Goal: Feedback & Contribution: Contribute content

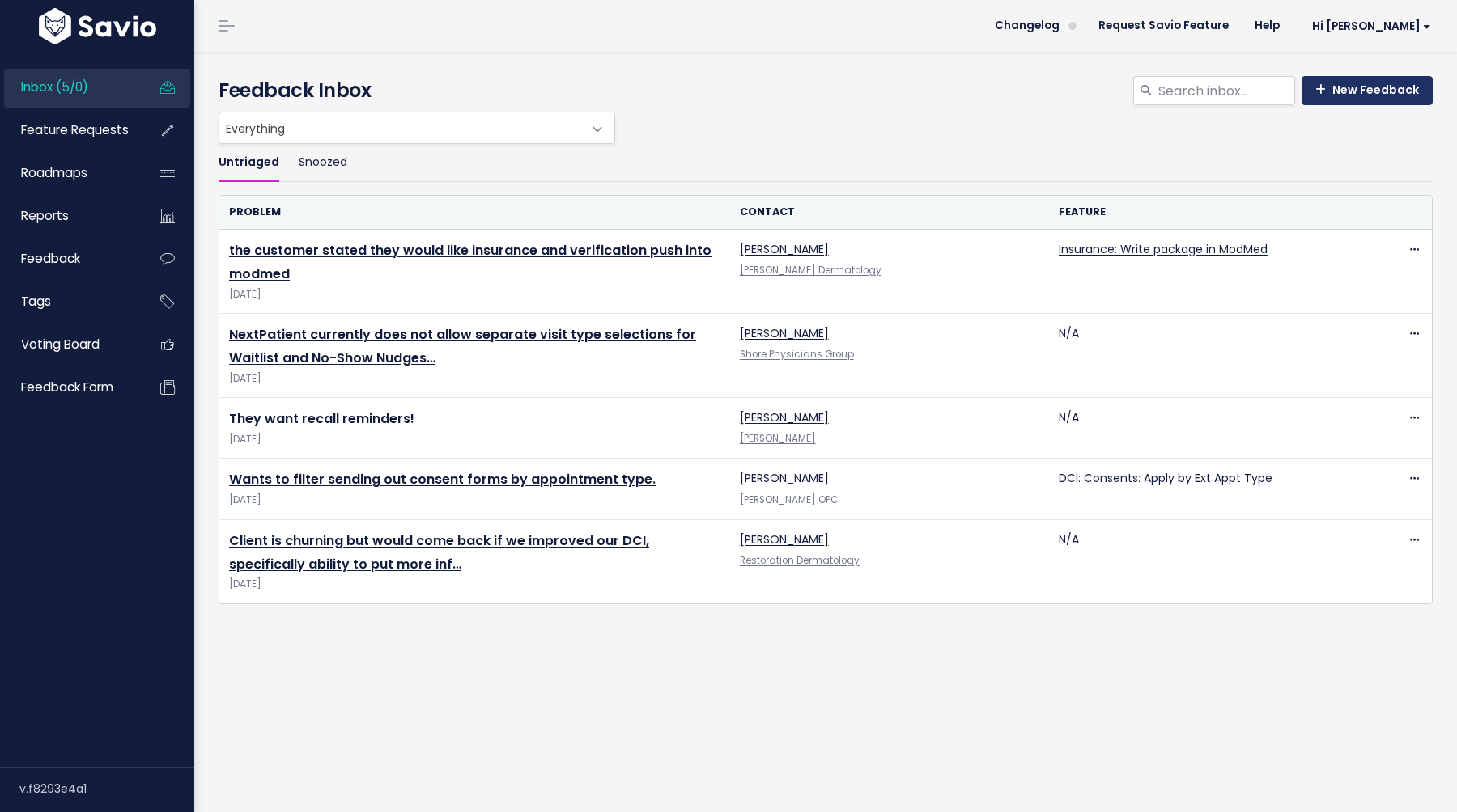
click at [1385, 91] on link "New Feedback" at bounding box center [1366, 91] width 131 height 29
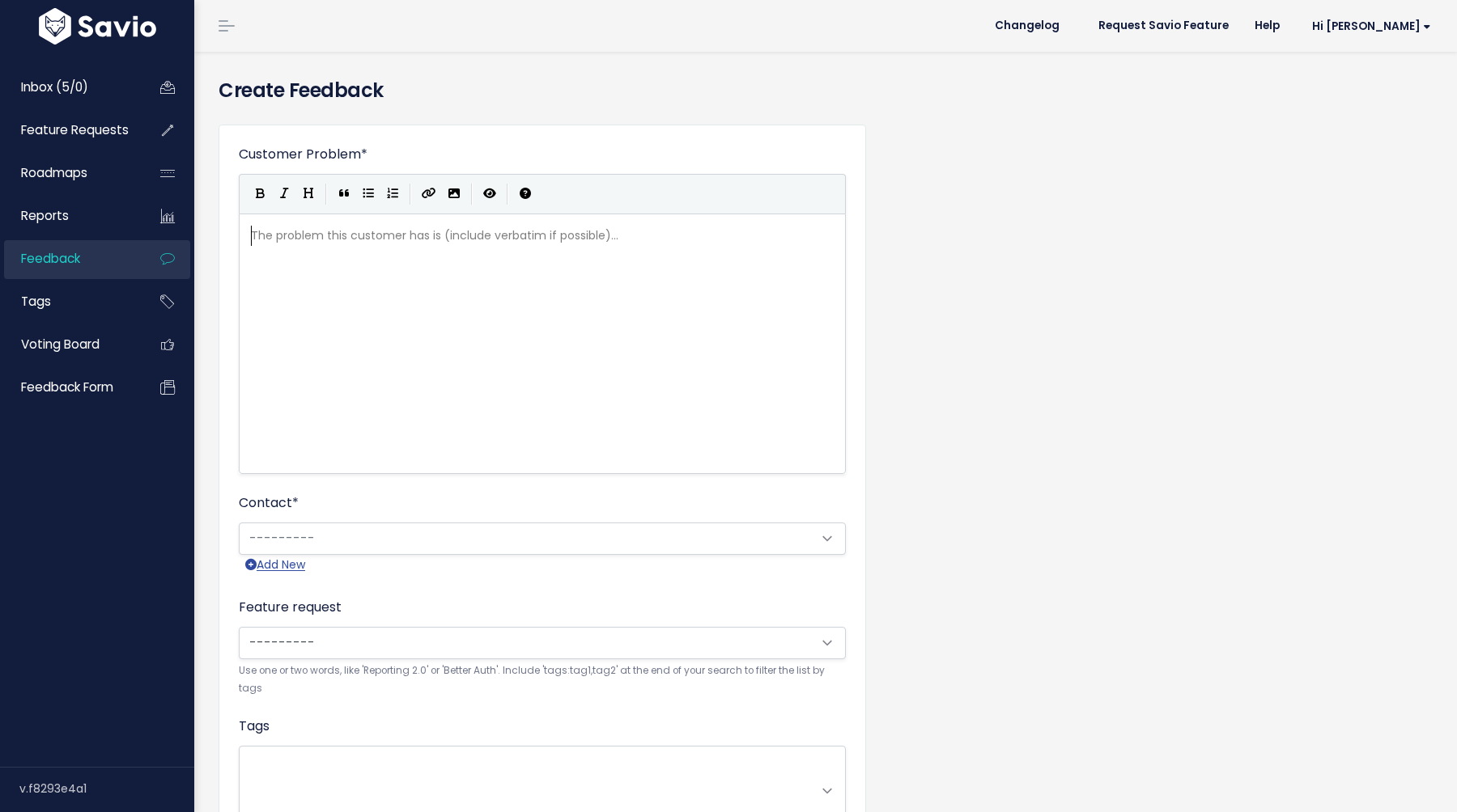
scroll to position [2, 0]
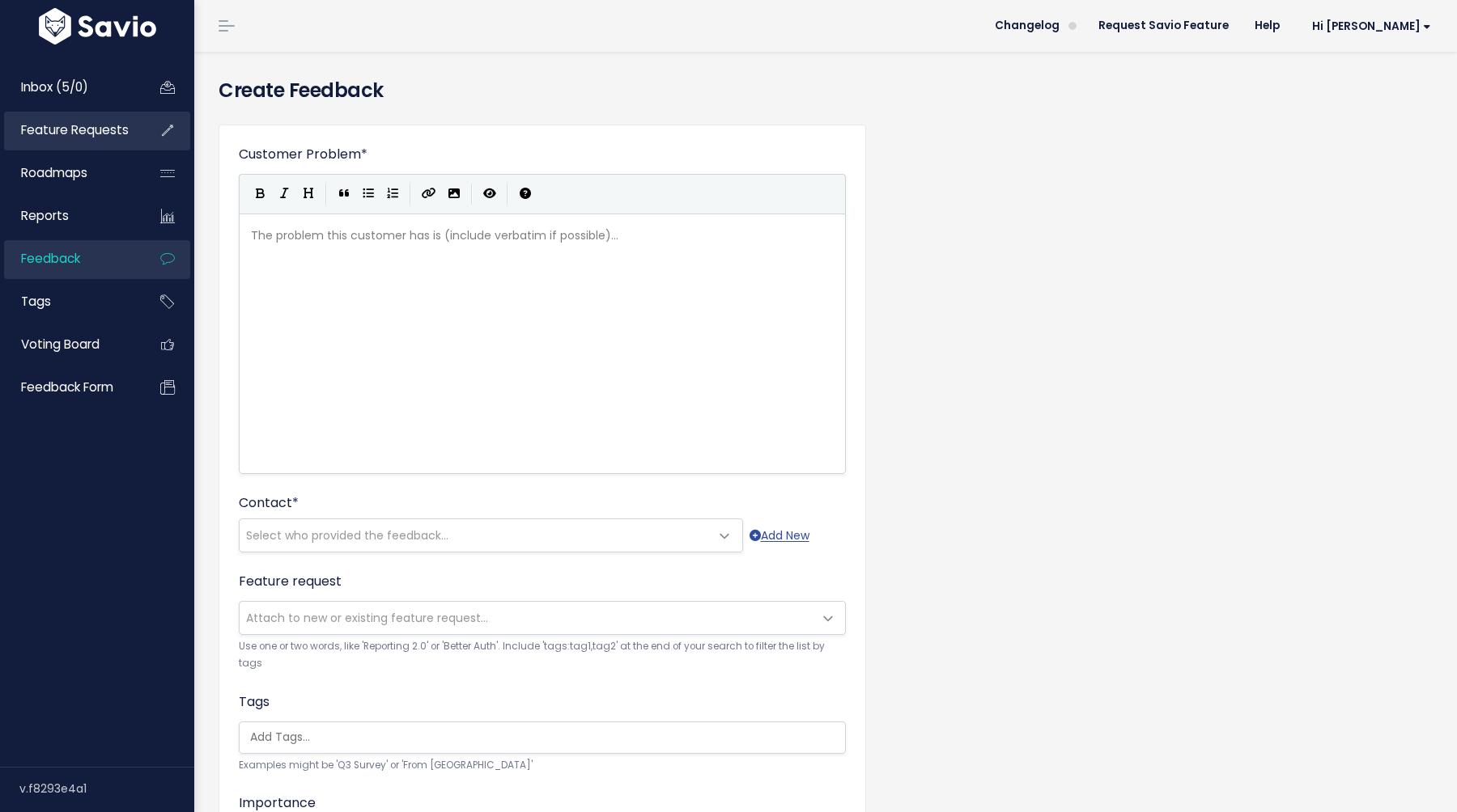
click at [44, 126] on span "Feature Requests" at bounding box center [75, 130] width 108 height 17
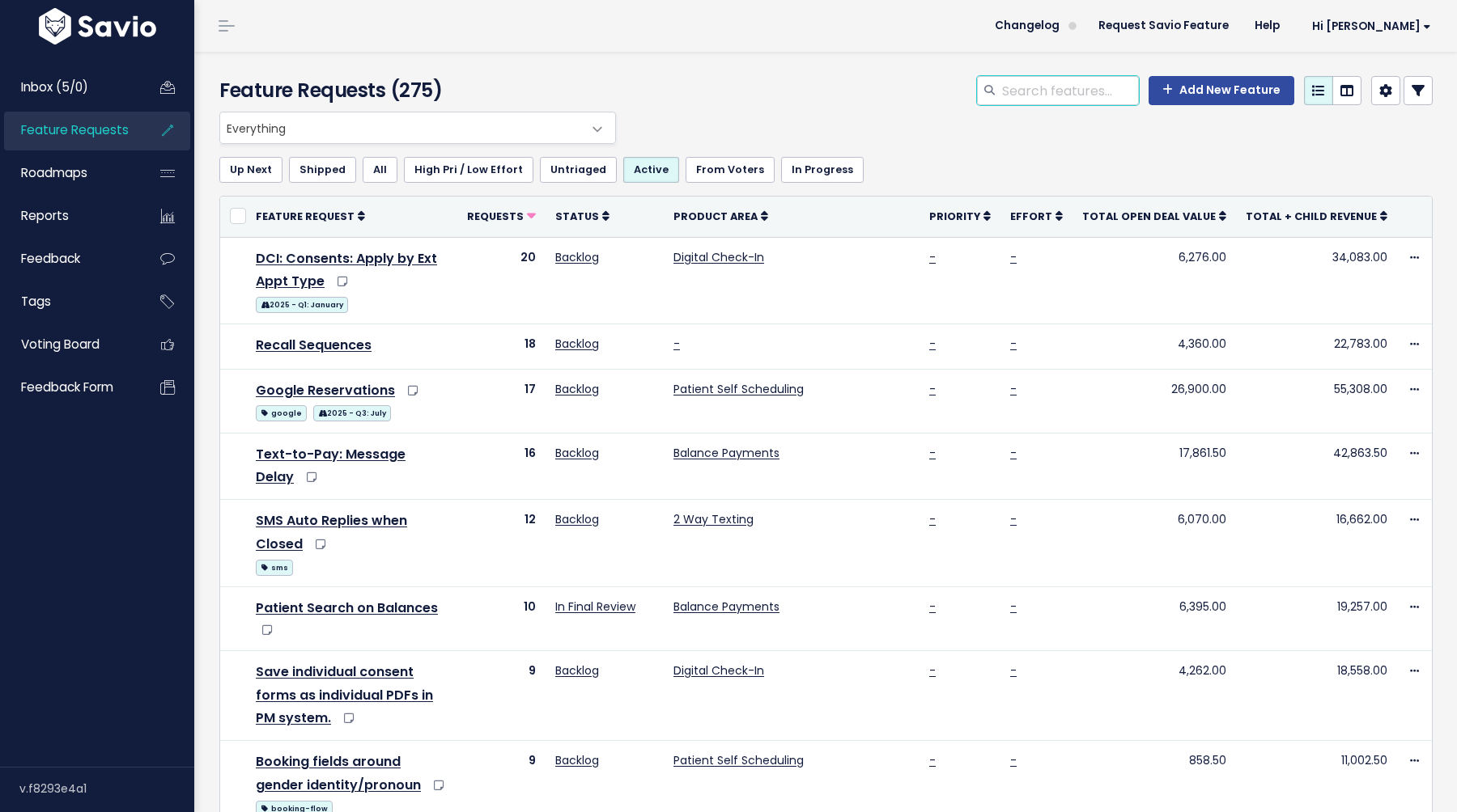
click at [1090, 76] on input "search" at bounding box center [1069, 91] width 138 height 29
type input "dci"
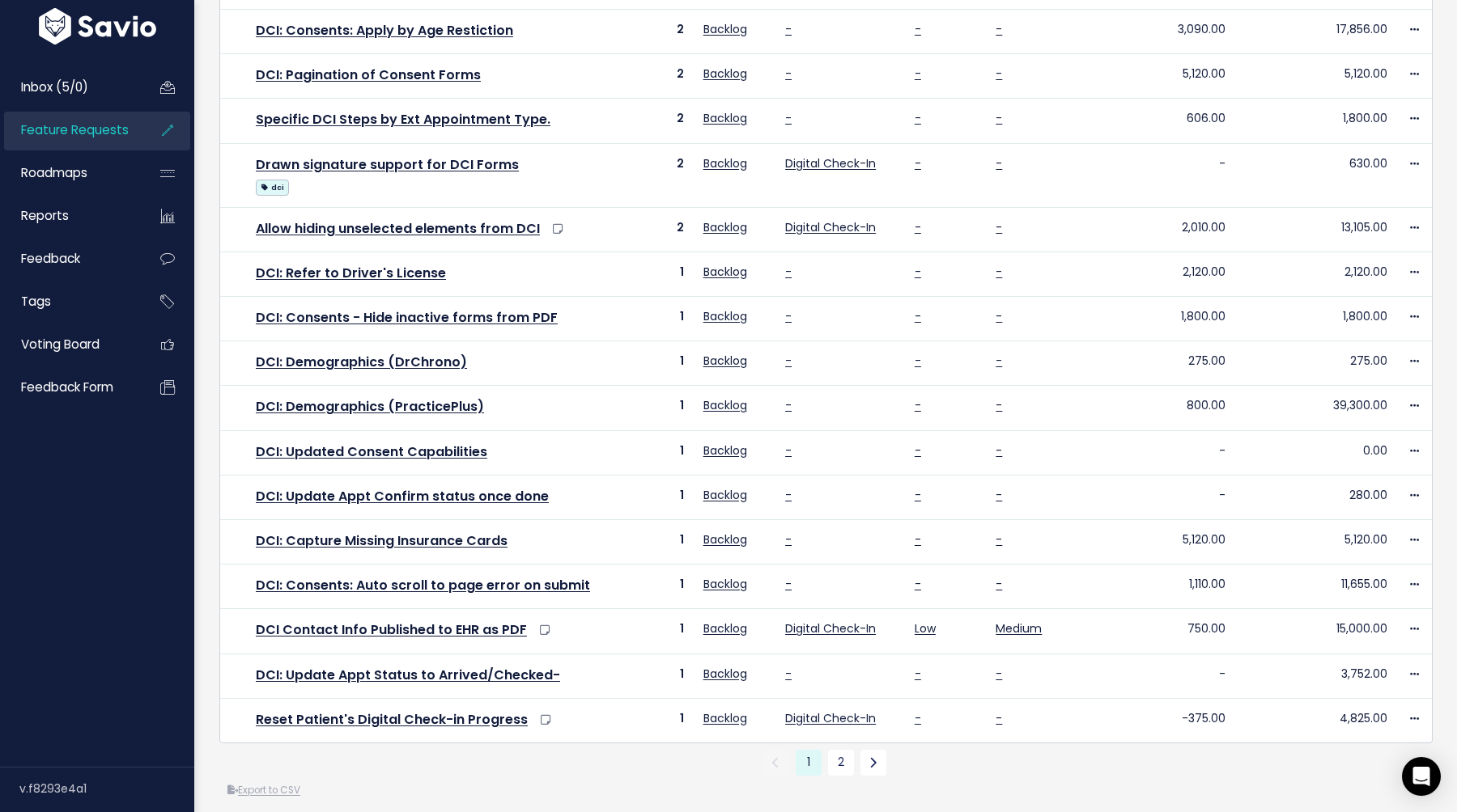
scroll to position [439, 0]
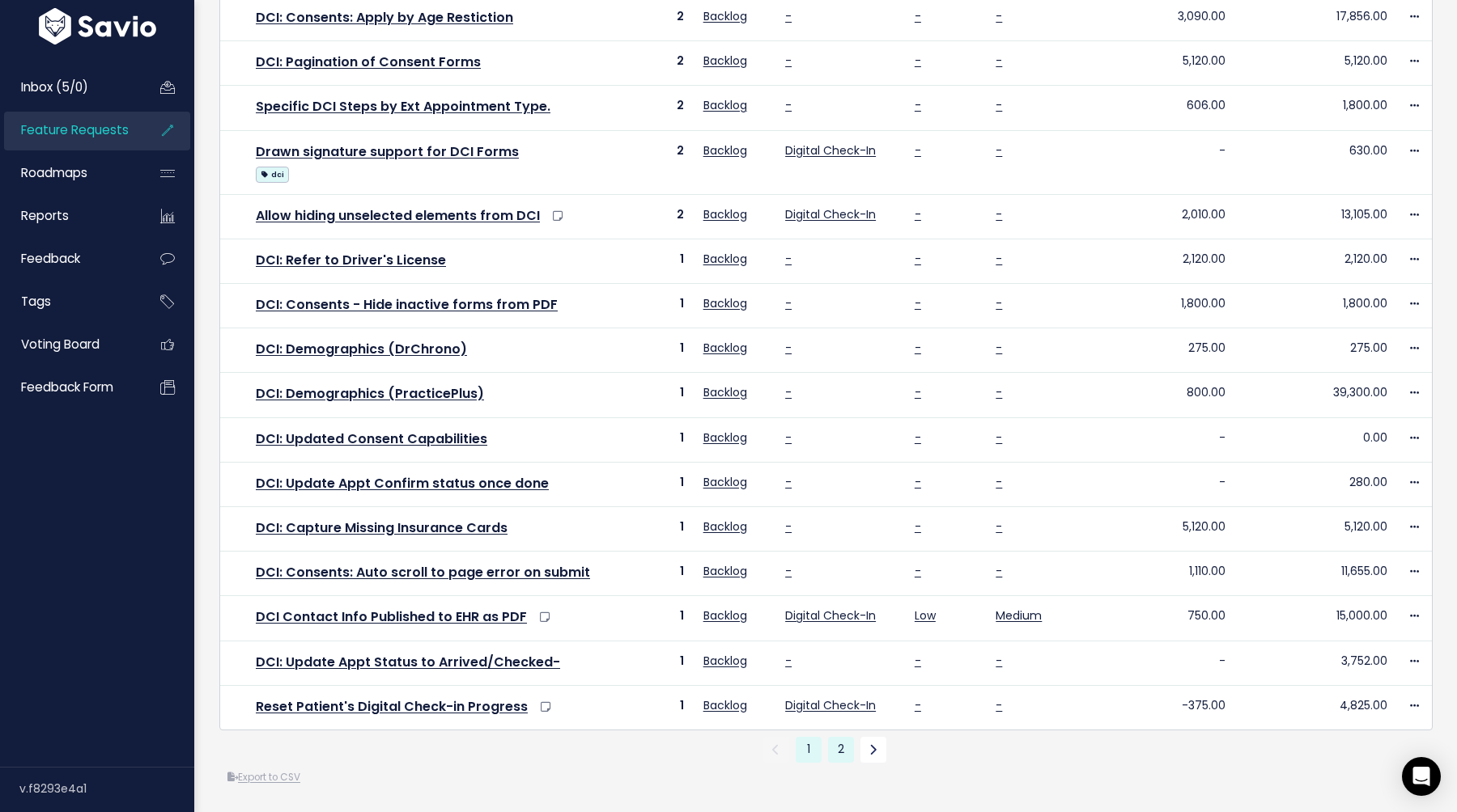
click at [841, 751] on link "2" at bounding box center [840, 749] width 26 height 26
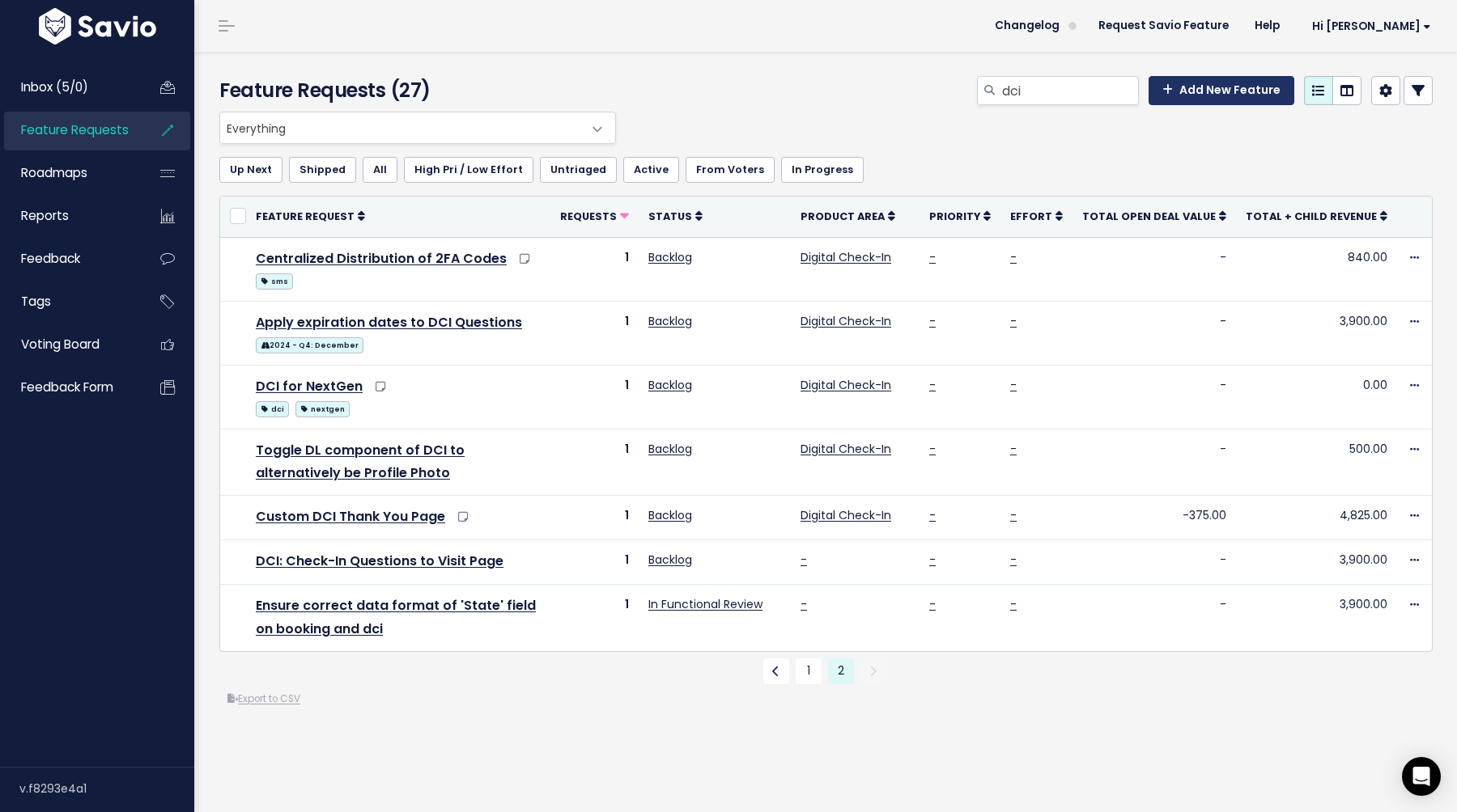
click at [1228, 91] on link "Add New Feature" at bounding box center [1222, 91] width 146 height 29
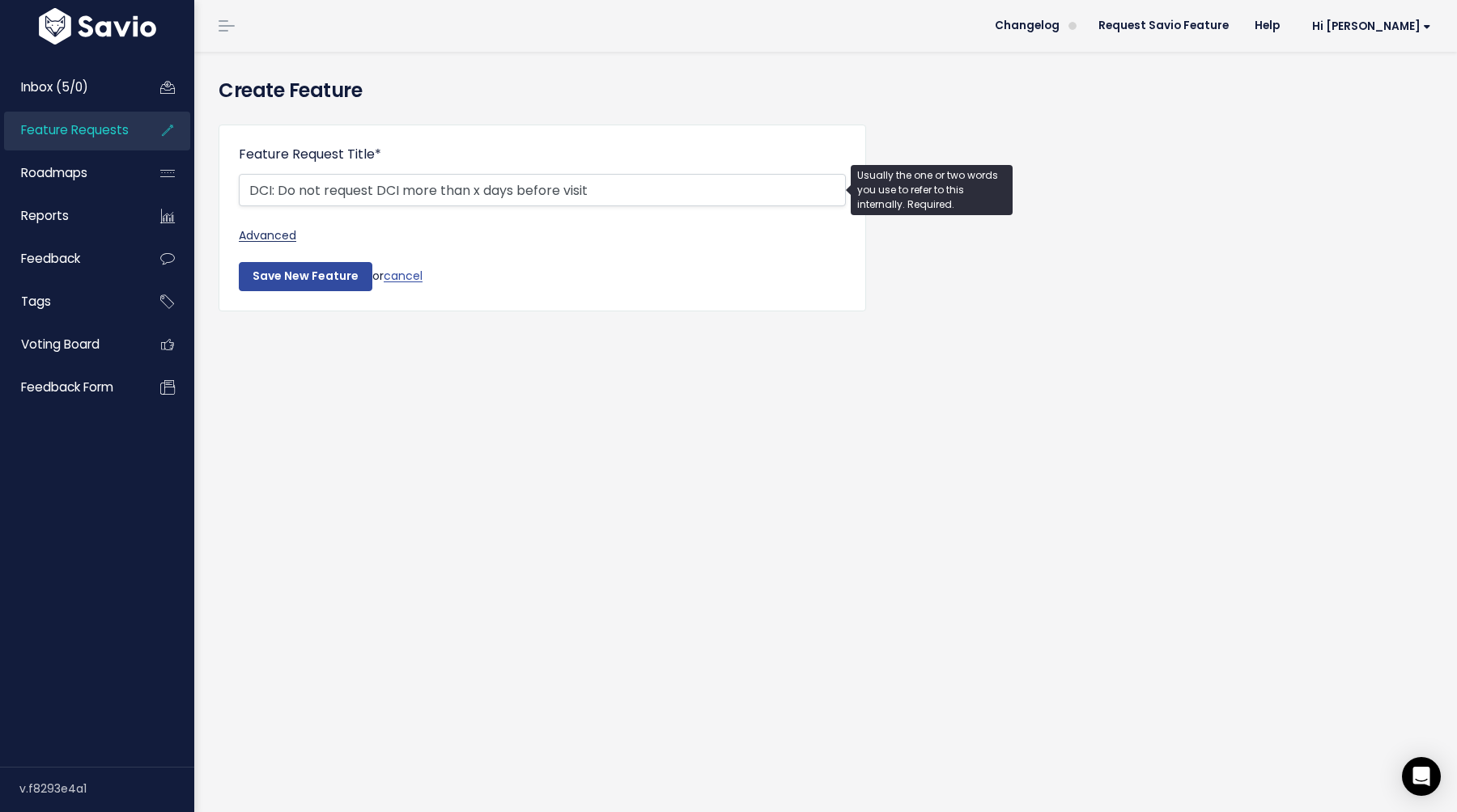
type input "DCI: Do not request DCI more than x days before visit"
click at [273, 239] on link "Advanced" at bounding box center [542, 236] width 607 height 20
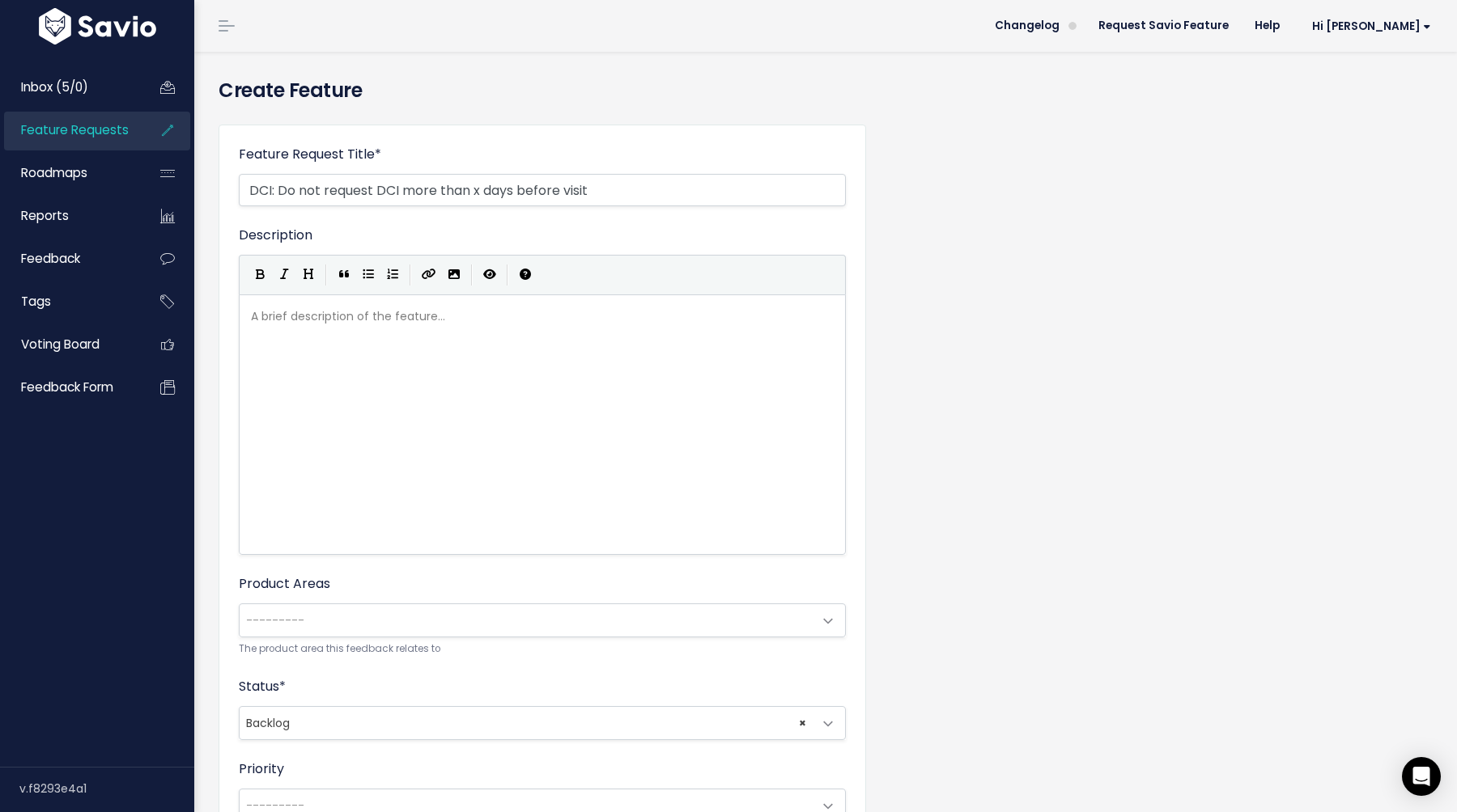
click at [346, 346] on div "A brief description of the feature... xxxxxxxxxx" at bounding box center [562, 445] width 629 height 283
type textarea "To r"
type textarea "previ"
type textarea "ent DCI from going out on confirmaiton ema"
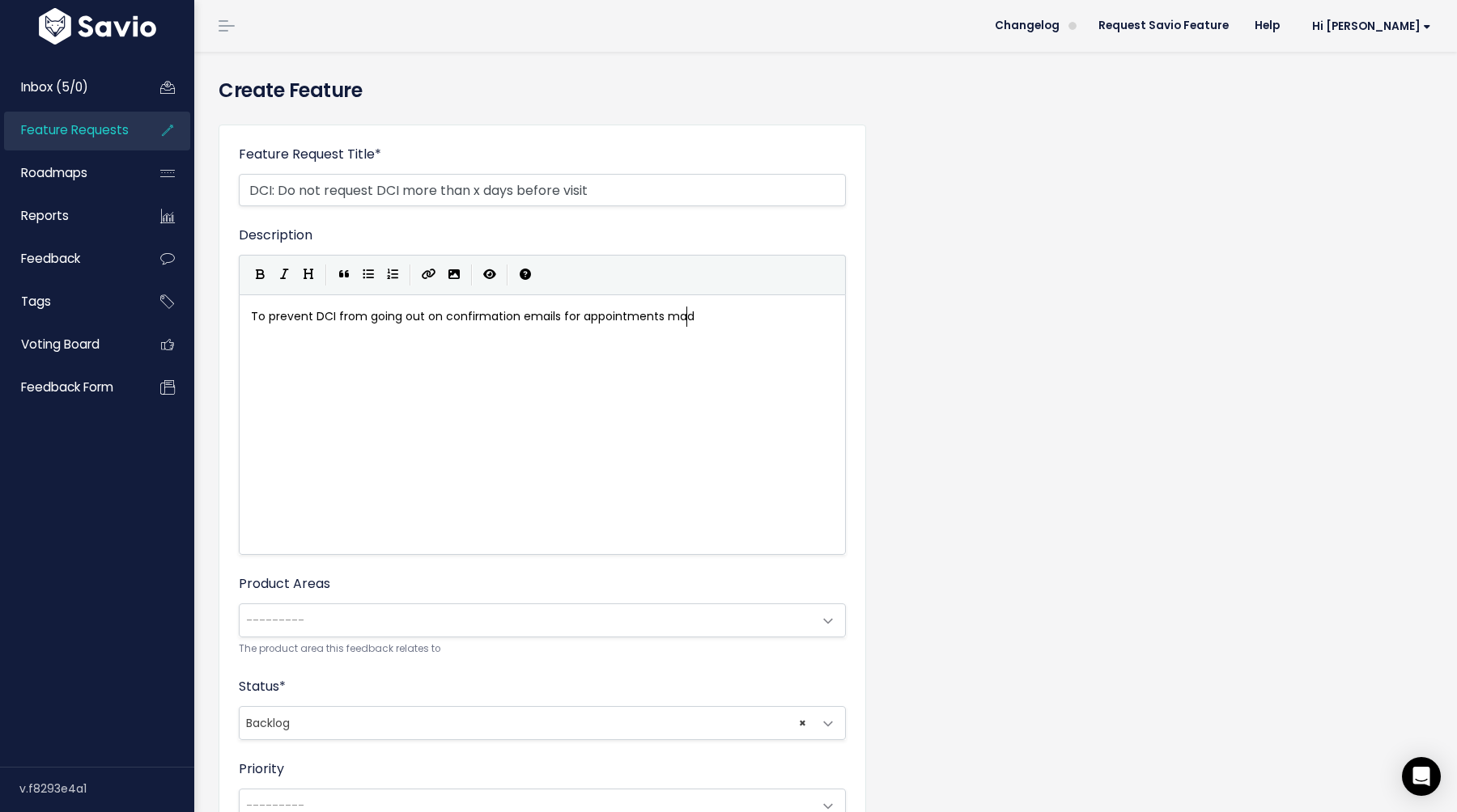
scroll to position [6, 202]
type textarea "tion emails for appointments made 6-"
type textarea ", 9, 12, or longer"
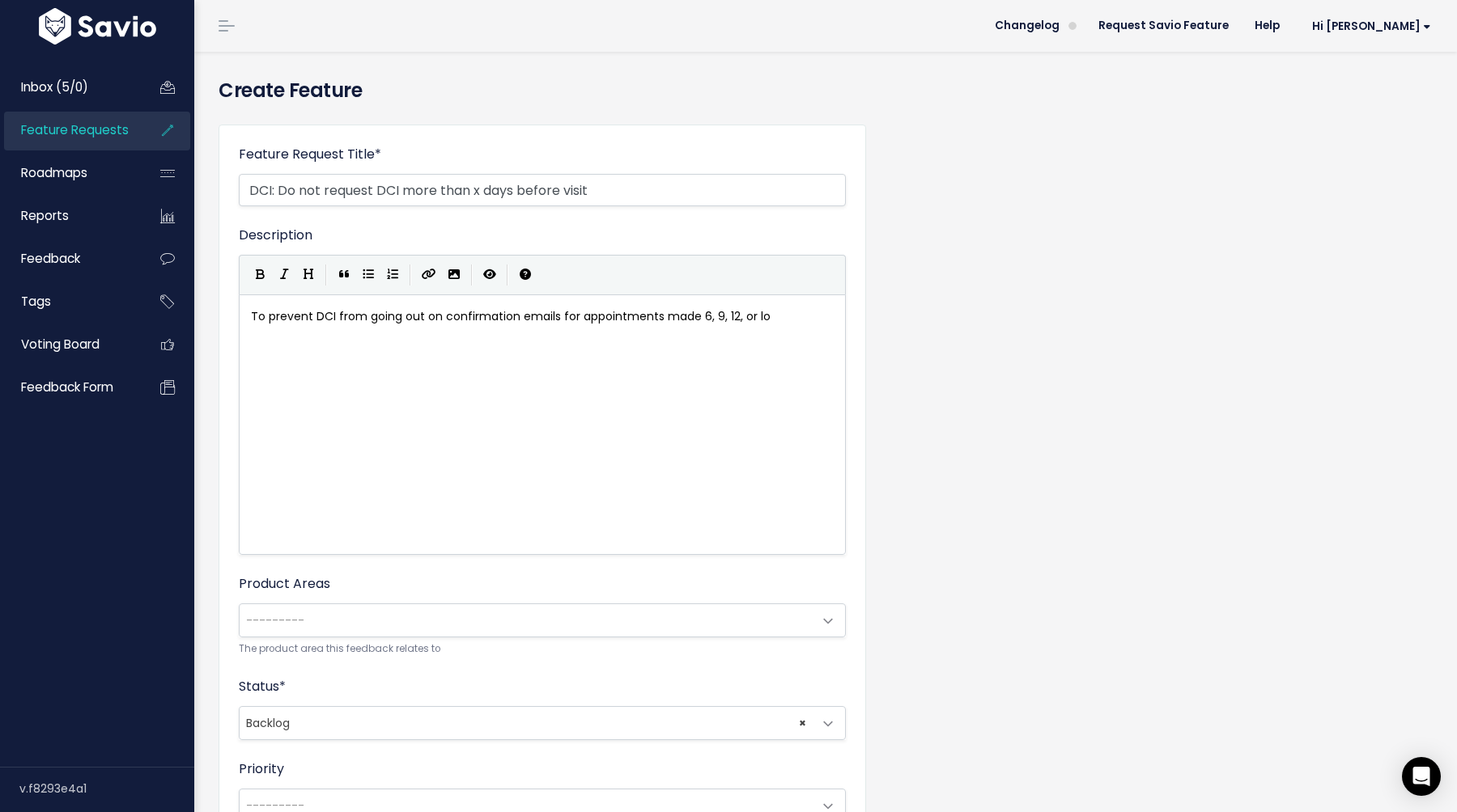
click at [729, 316] on span "To prevent DCI from going out on confirmation emails for appointments made 6, 9…" at bounding box center [510, 316] width 519 height 16
type textarea "or 12 months"
click at [820, 318] on span "To prevent DCI from going out on confirmation emails for appointments made 6, 9…" at bounding box center [541, 316] width 582 height 16
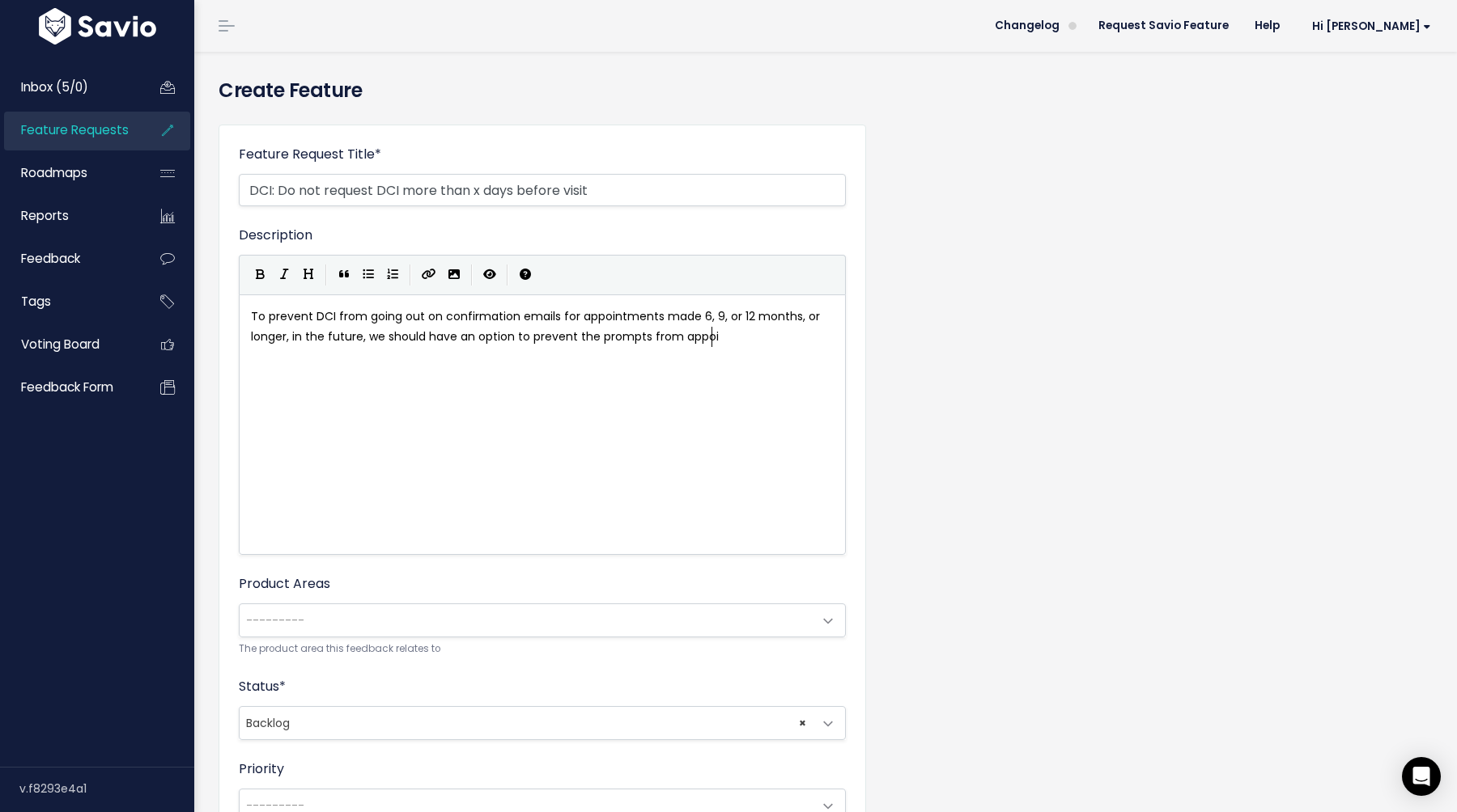
type textarea "nger, in the future, we should have an option to prevent the prompts from appoin"
type textarea "earing."
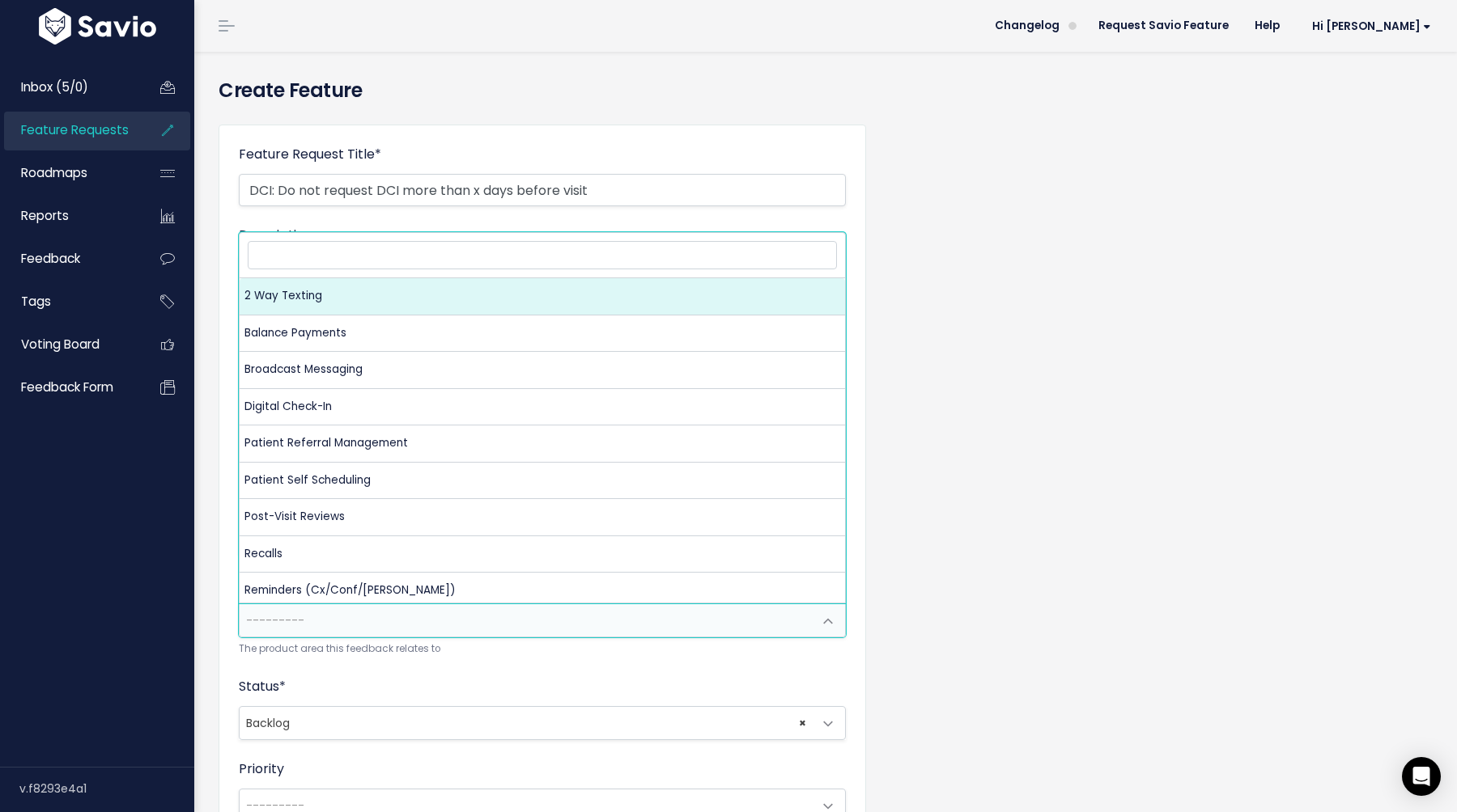
click at [440, 627] on span "---------" at bounding box center [526, 621] width 573 height 32
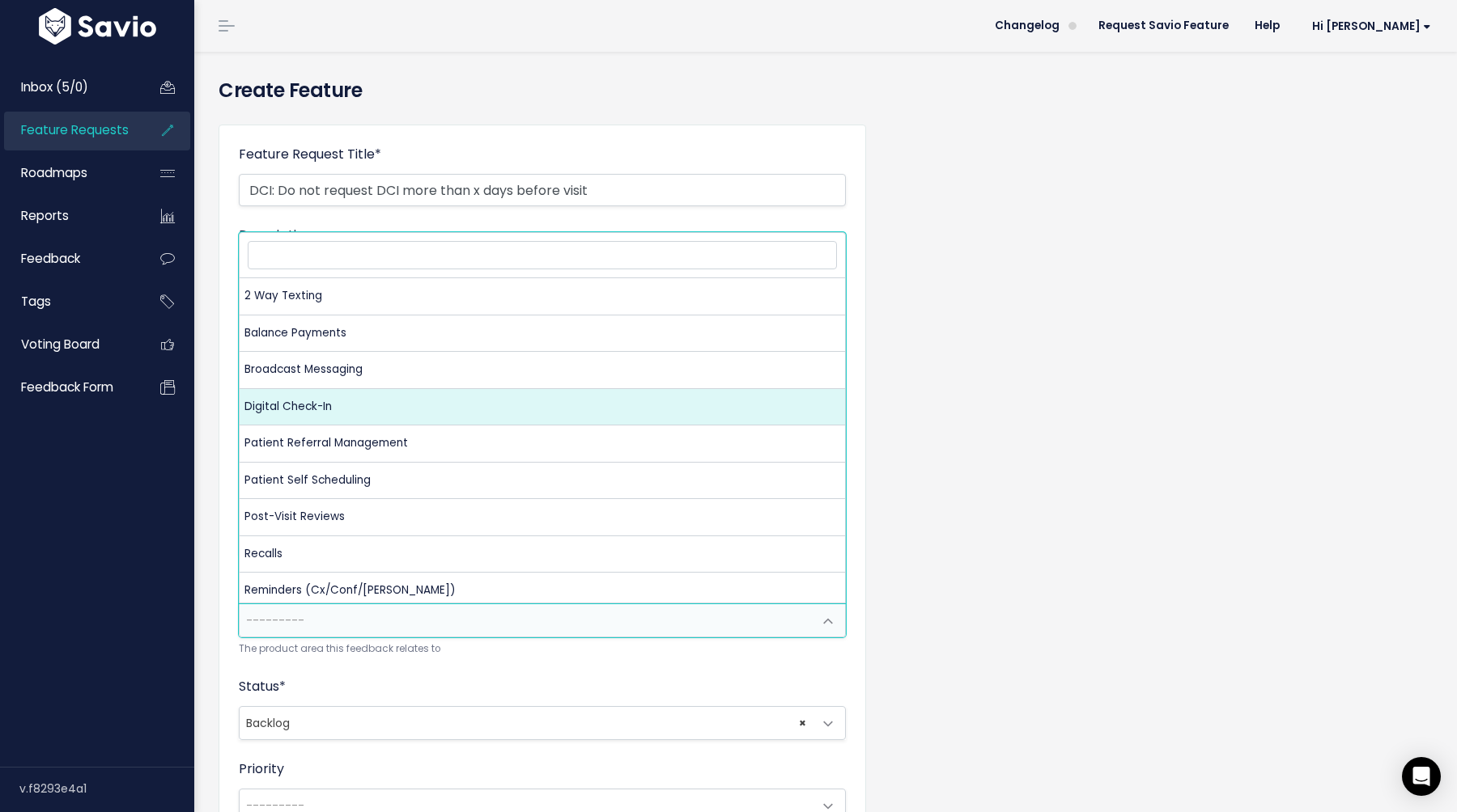
select select "NP:DIGITAL_CHECK_IN"
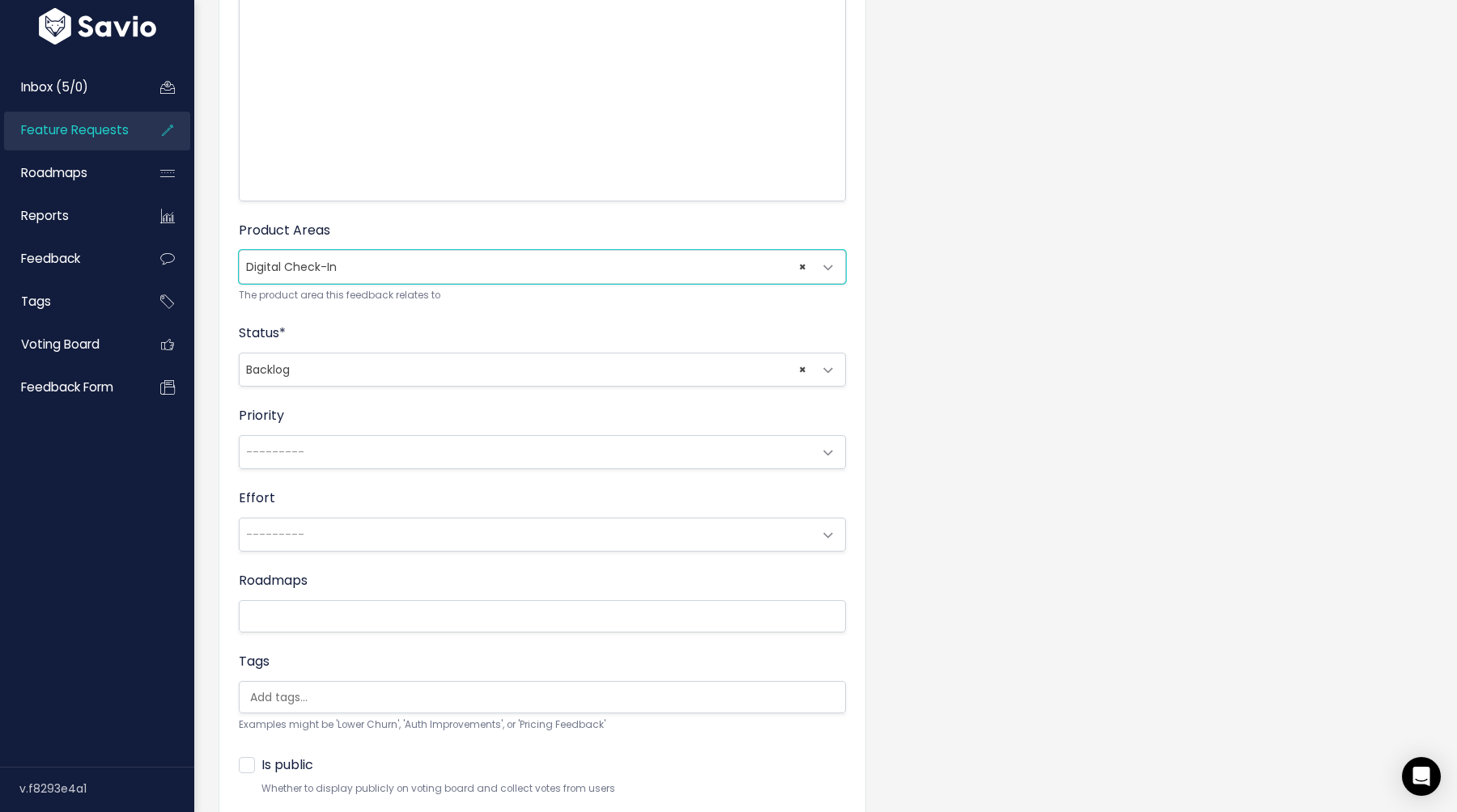
scroll to position [470, 0]
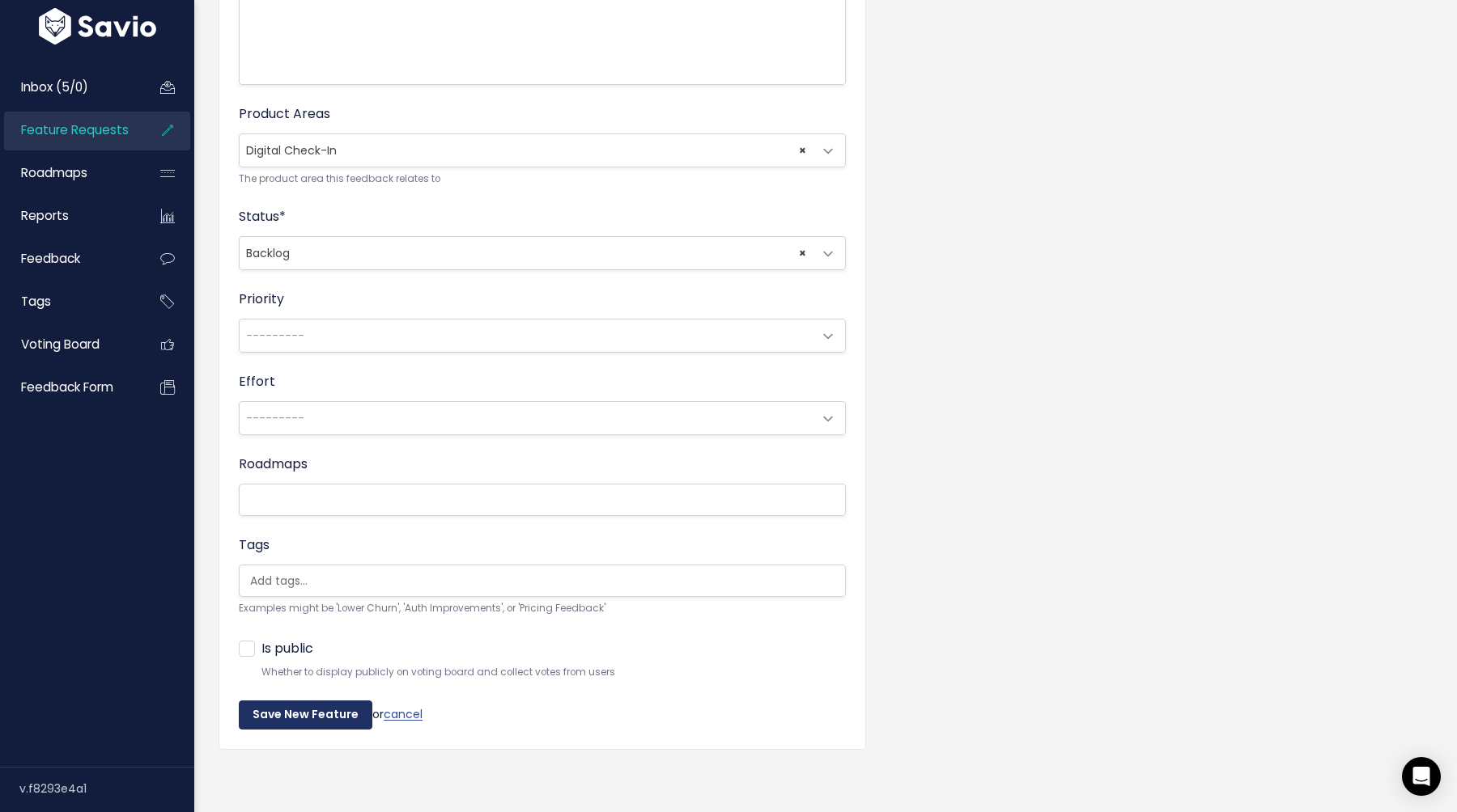
click at [299, 707] on input "Save New Feature" at bounding box center [306, 715] width 134 height 29
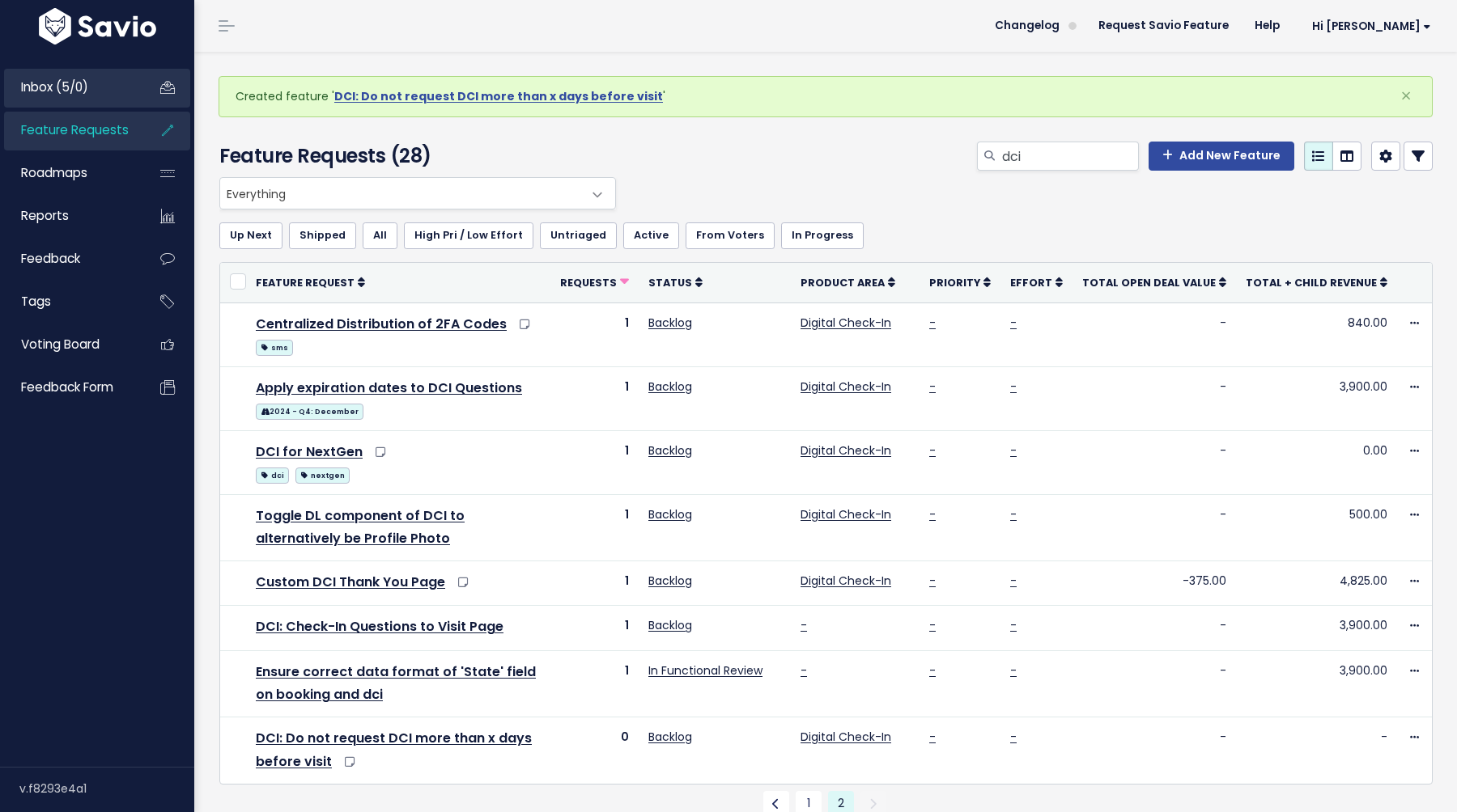
click at [61, 94] on span "Inbox (5/0)" at bounding box center [54, 87] width 67 height 17
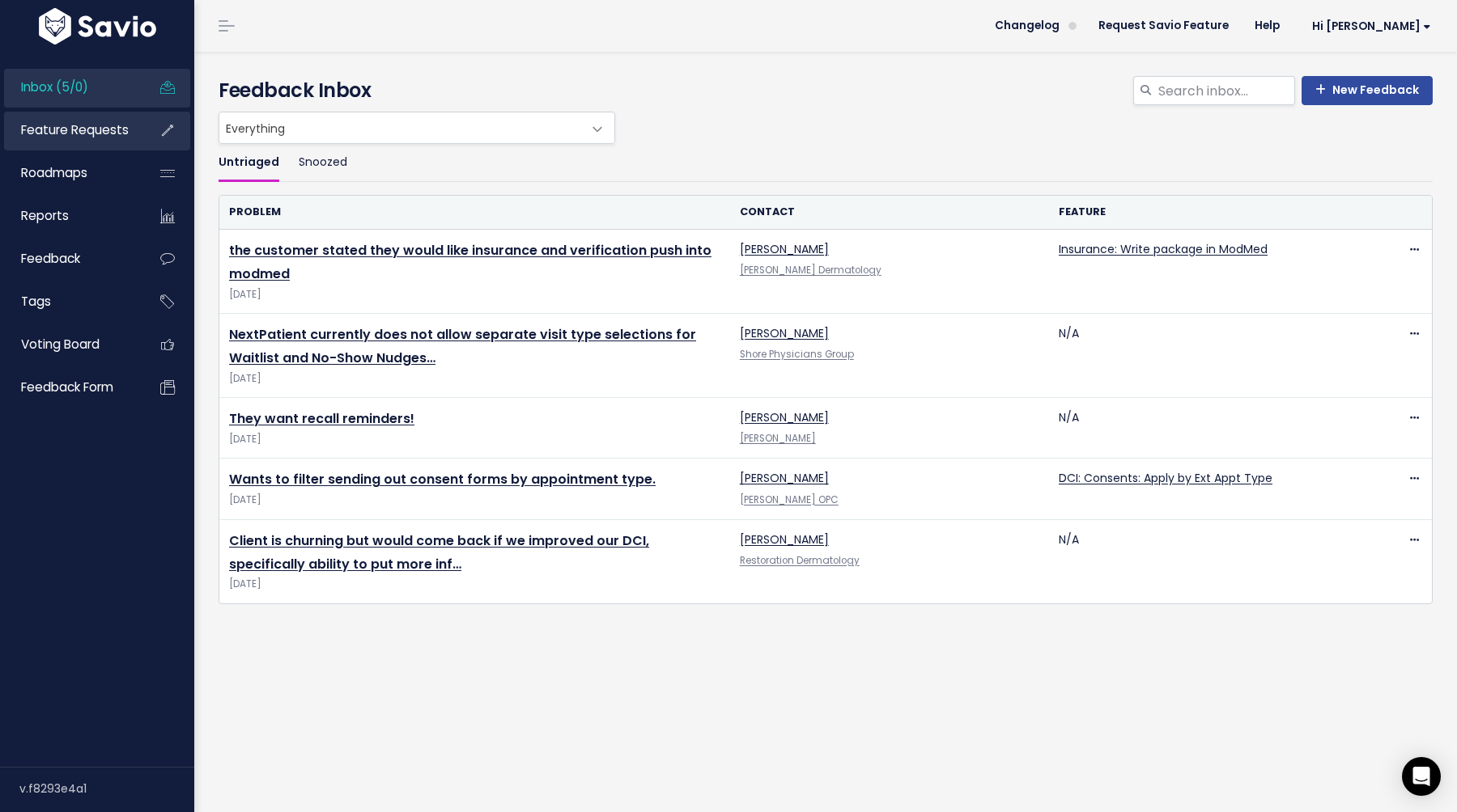
click at [67, 146] on link "Feature Requests" at bounding box center [69, 130] width 130 height 37
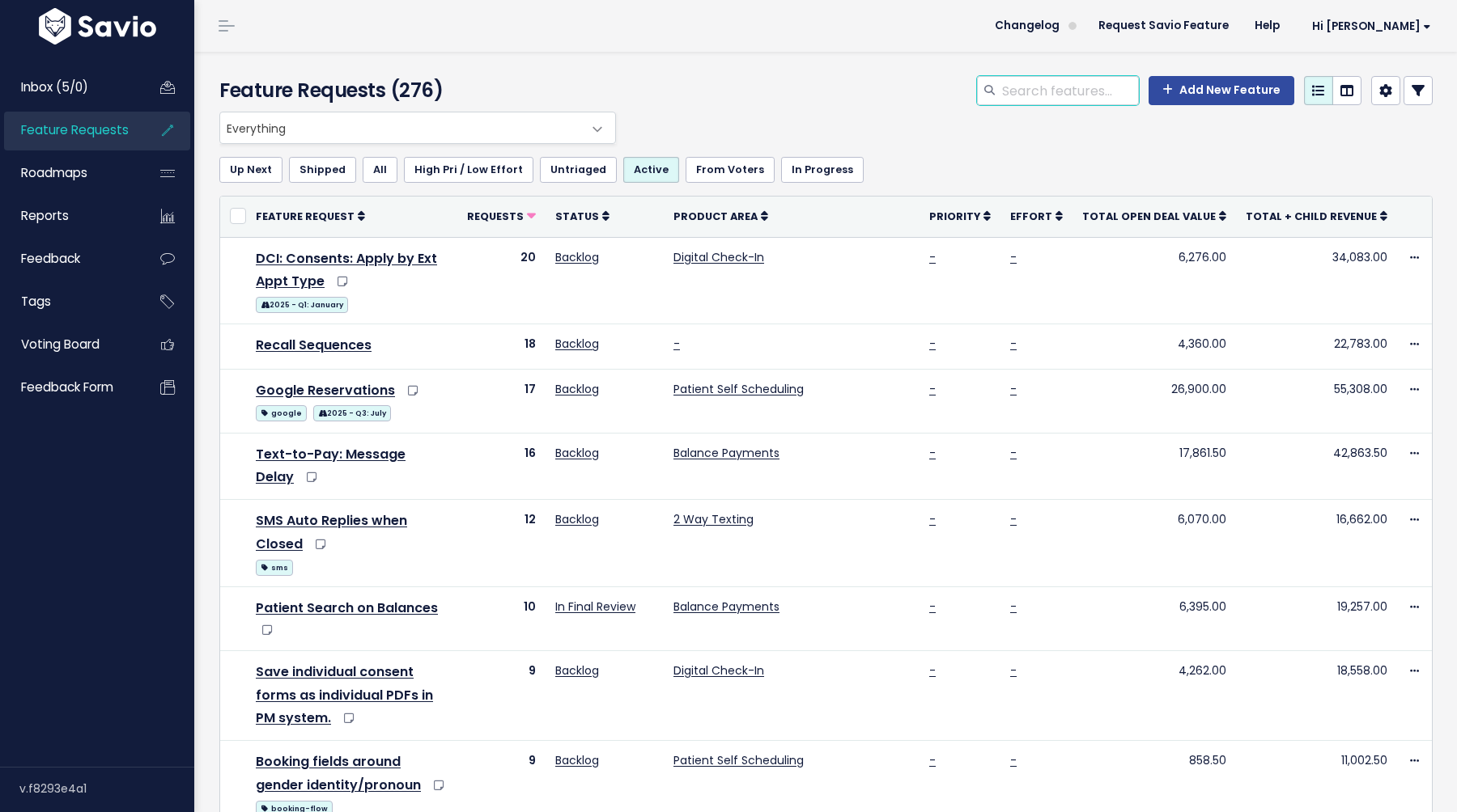
click at [1064, 92] on input "search" at bounding box center [1069, 91] width 138 height 29
type input "dci"
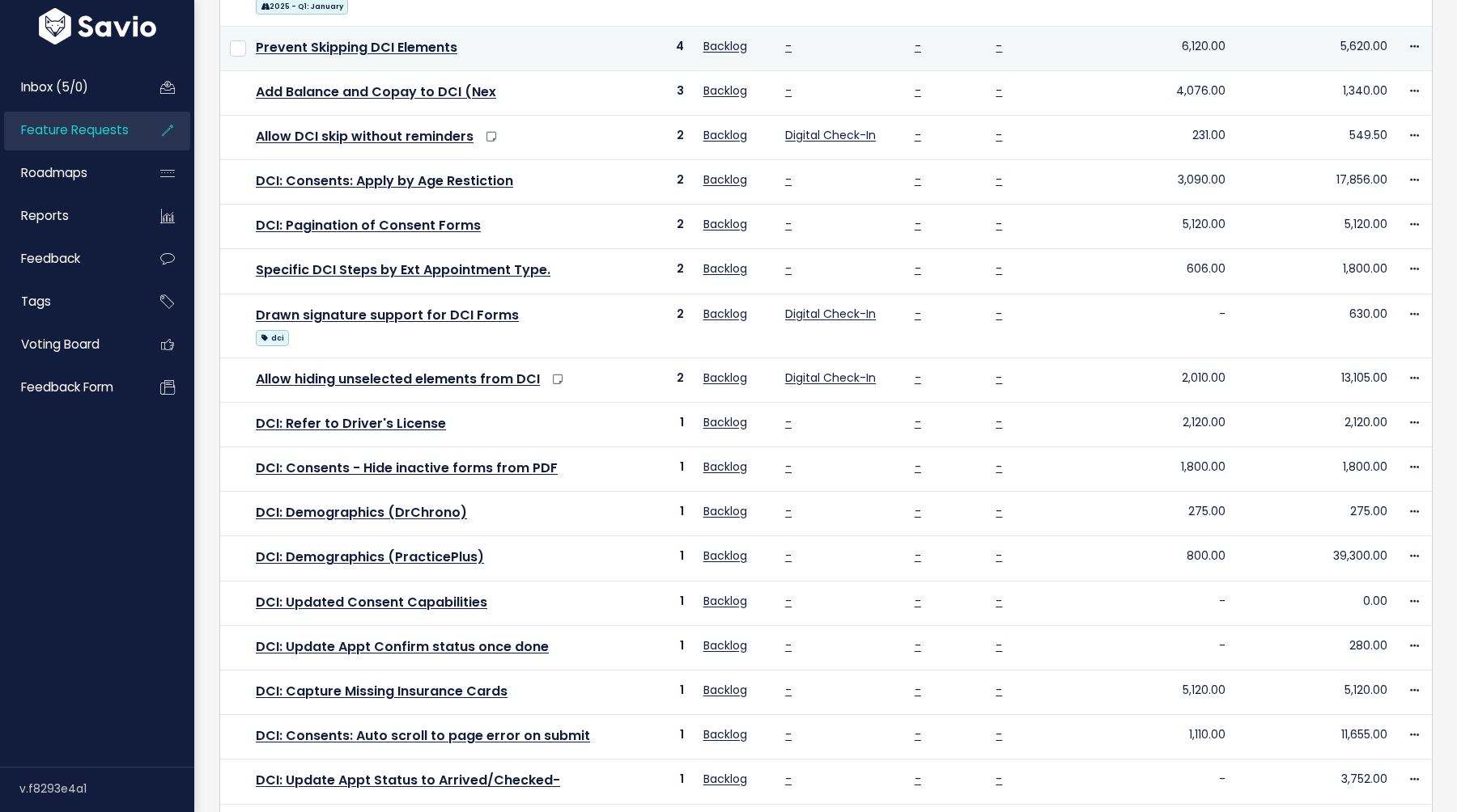
scroll to position [439, 0]
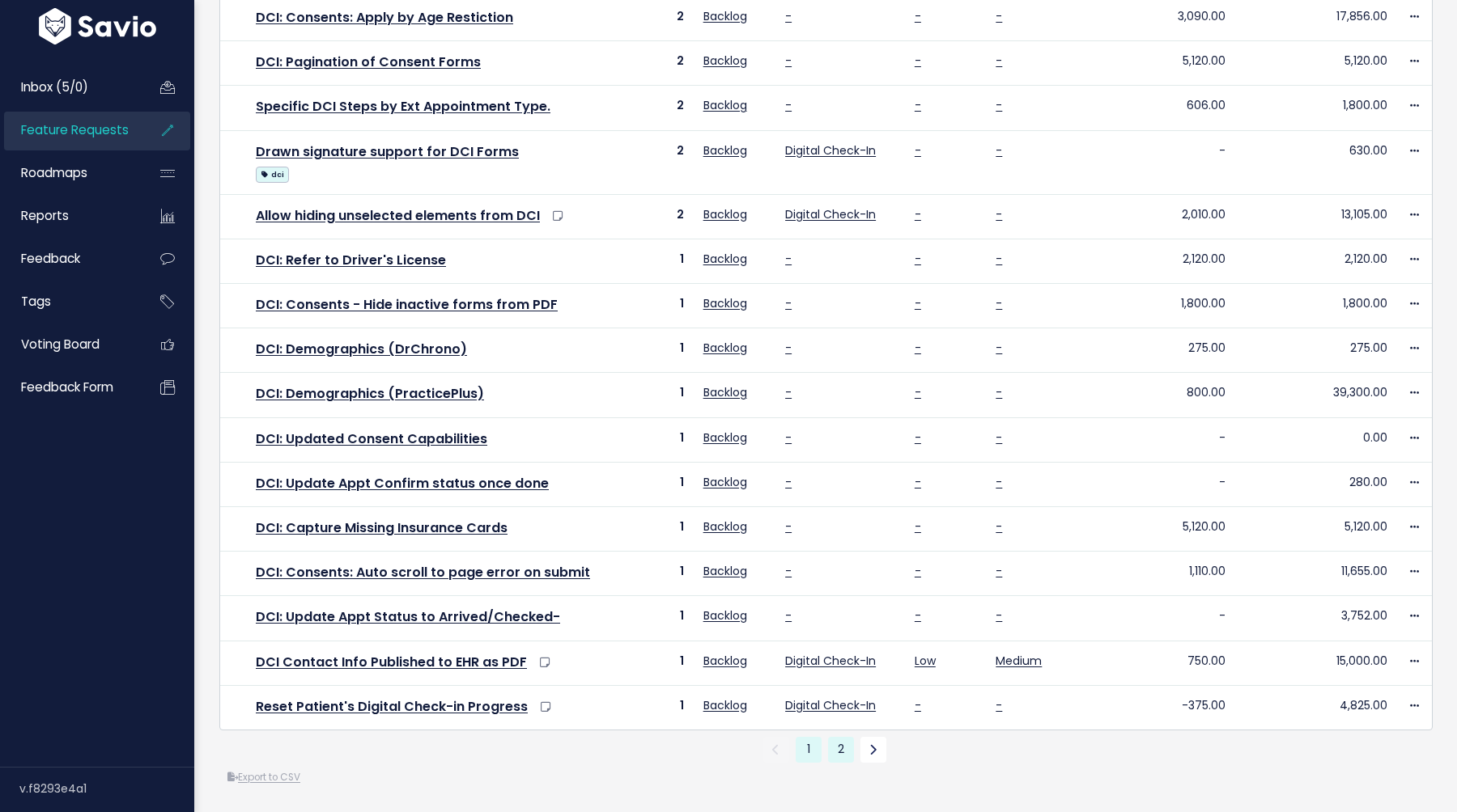
click at [835, 756] on link "2" at bounding box center [840, 749] width 26 height 26
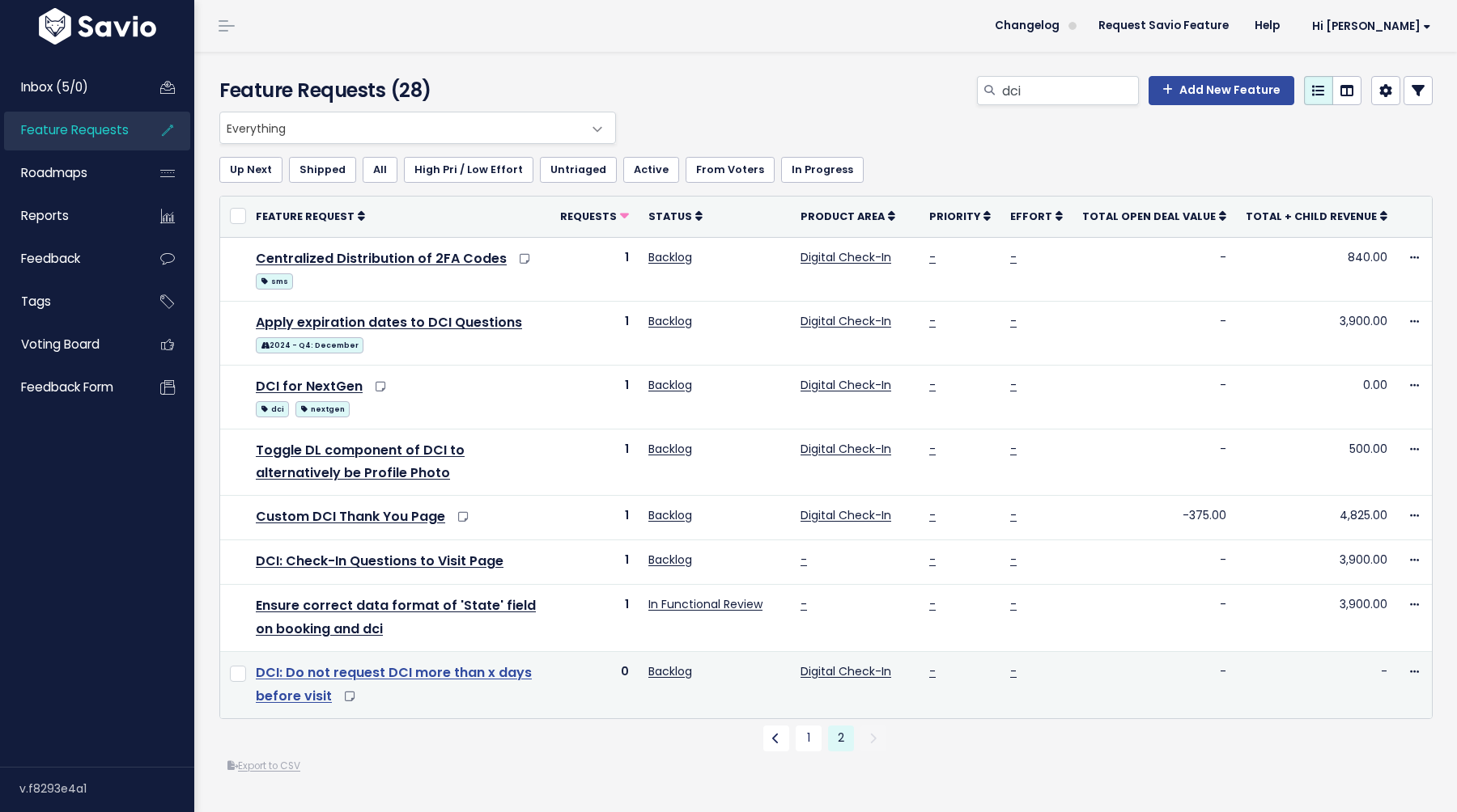
click at [406, 669] on link "DCI: Do not request DCI more than x days before visit" at bounding box center [394, 685] width 276 height 42
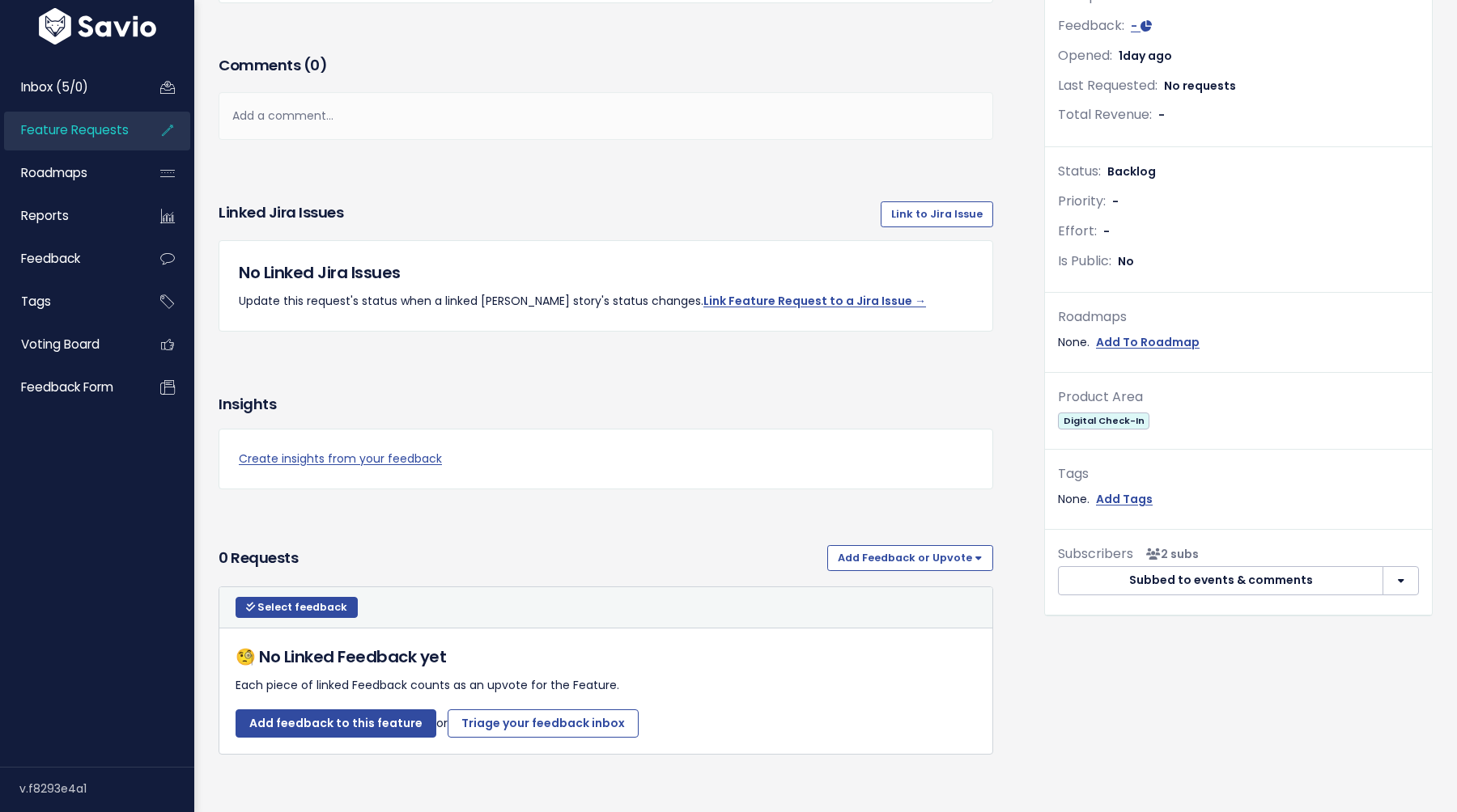
scroll to position [306, 0]
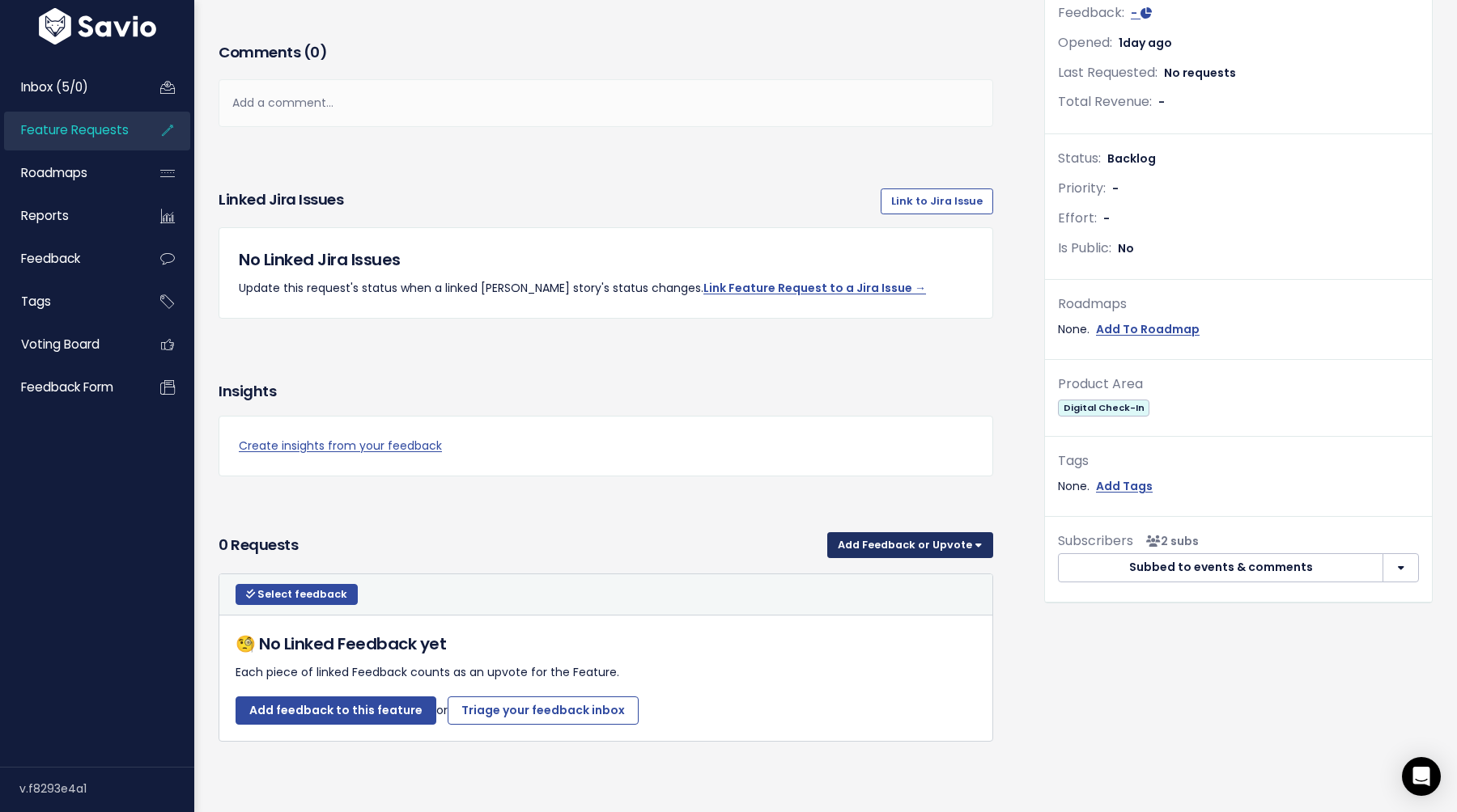
click at [949, 544] on button "Add Feedback or Upvote" at bounding box center [911, 545] width 166 height 26
click at [922, 583] on link "Upvote" at bounding box center [910, 588] width 153 height 31
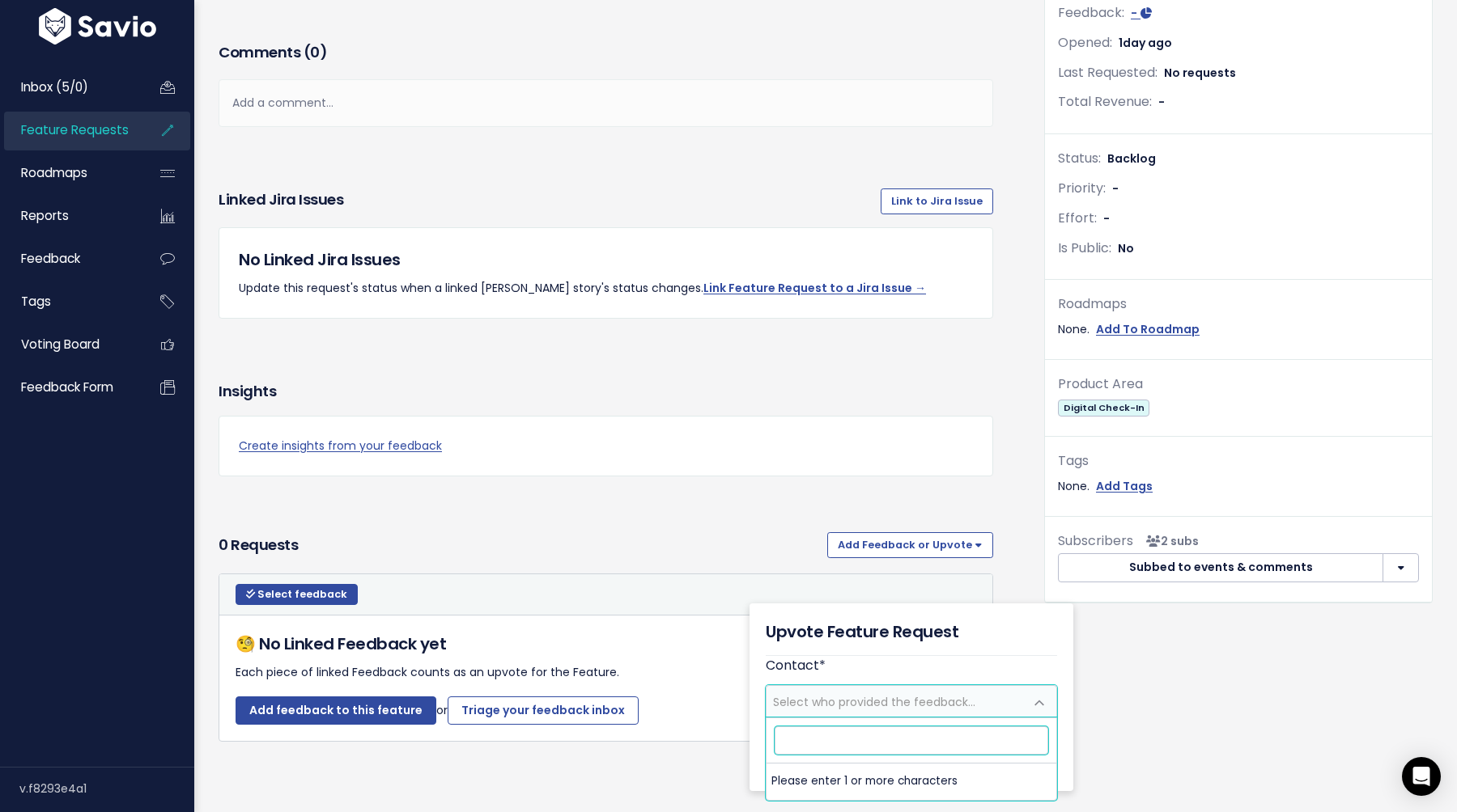
click at [879, 699] on span "Select who provided the feedback..." at bounding box center [874, 702] width 202 height 16
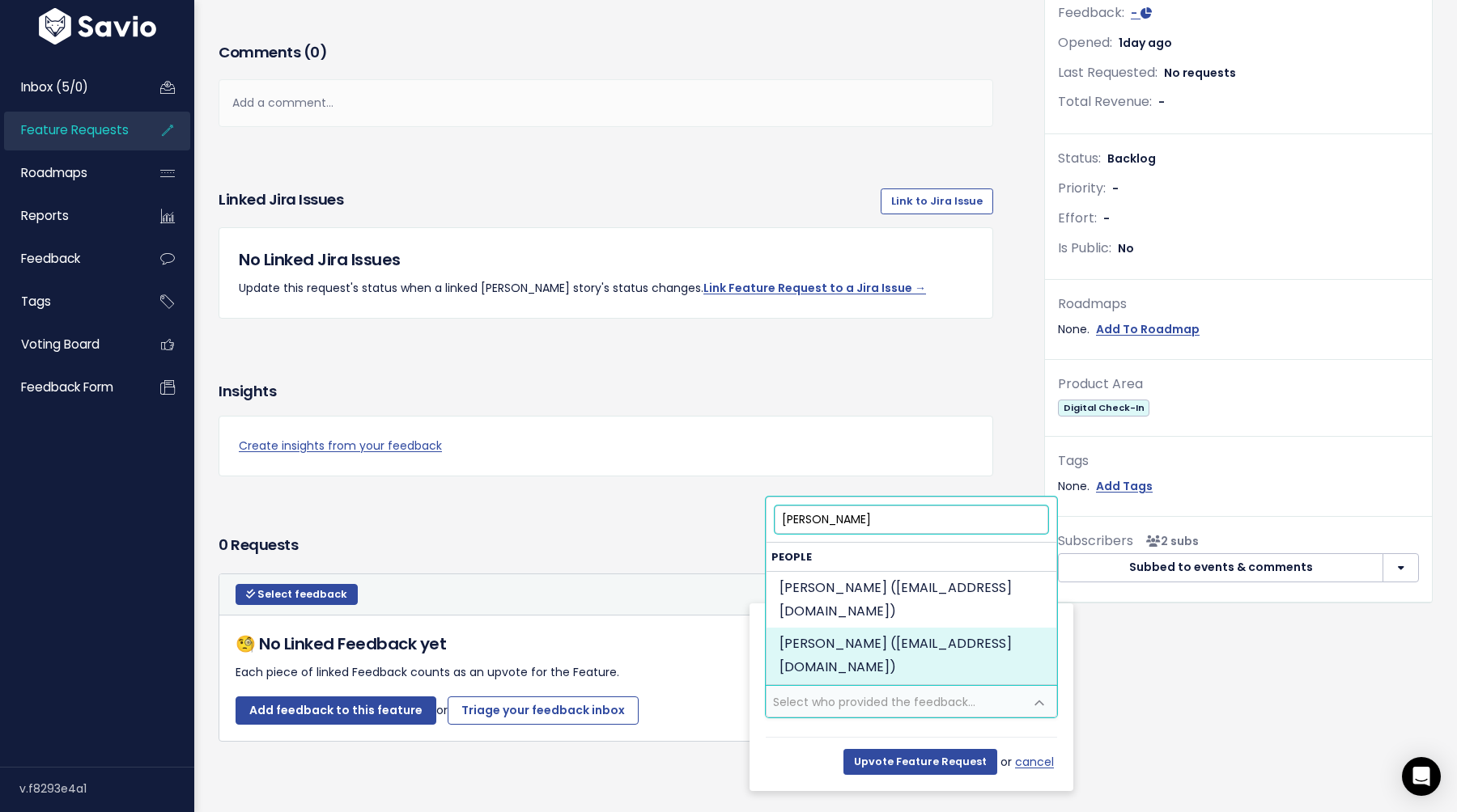
type input "jessica qu"
select select "85317613"
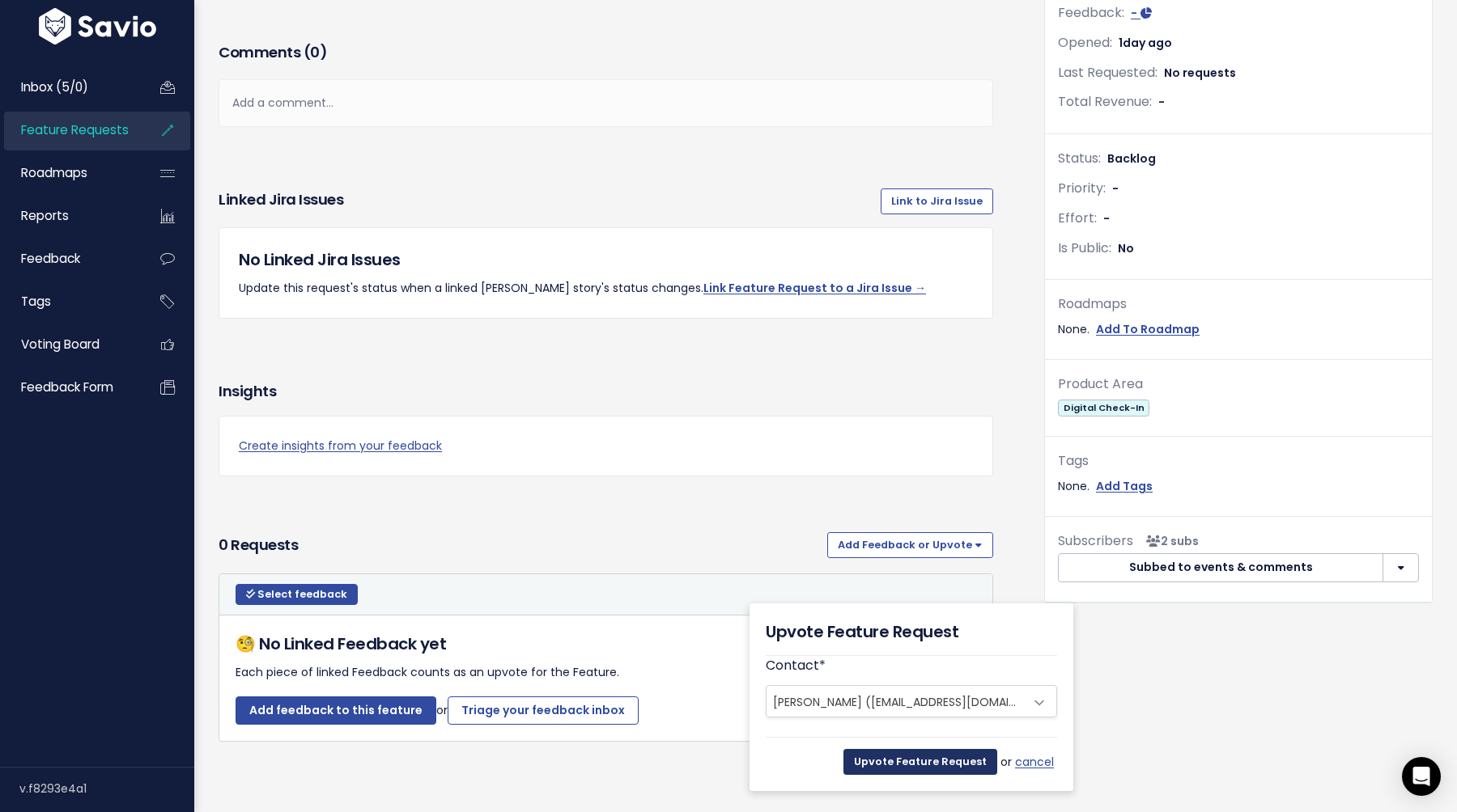
click at [917, 760] on input "Upvote Feature Request" at bounding box center [921, 762] width 154 height 26
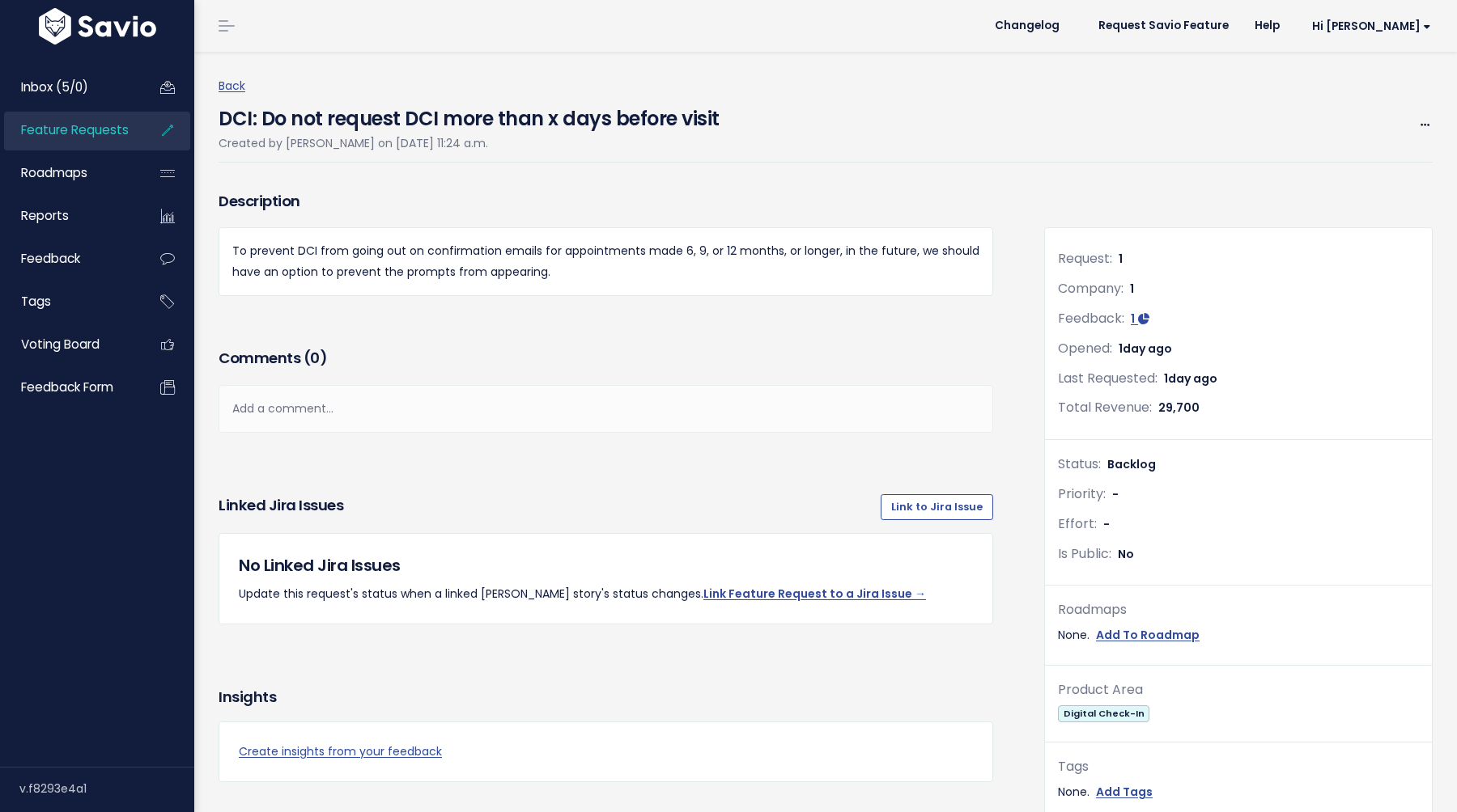
scroll to position [306, 0]
